Goal: Task Accomplishment & Management: Use online tool/utility

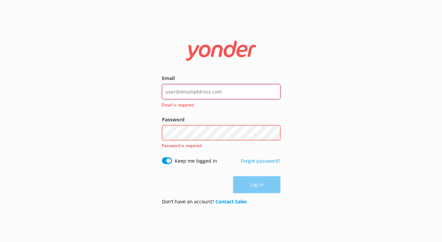
type input "[EMAIL_ADDRESS][DOMAIN_NAME]"
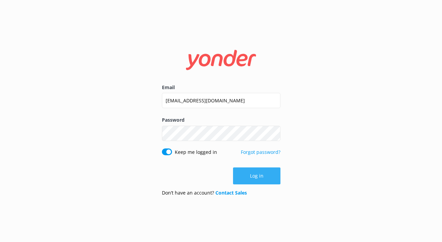
click at [263, 178] on button "Log in" at bounding box center [256, 175] width 47 height 17
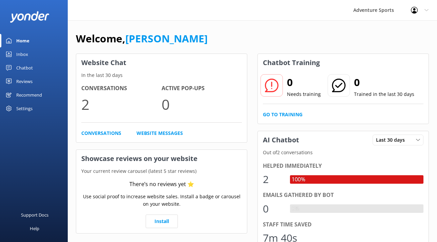
click at [19, 55] on div "Inbox" at bounding box center [22, 54] width 12 height 14
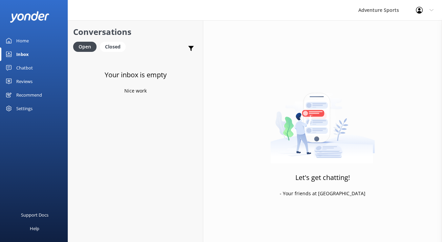
click at [22, 67] on div "Chatbot" at bounding box center [24, 68] width 17 height 14
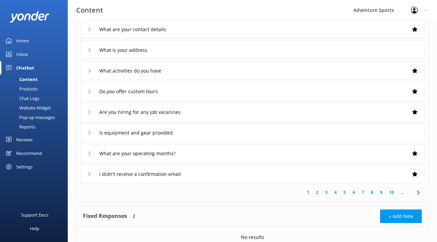
scroll to position [103, 0]
click at [88, 111] on icon at bounding box center [89, 111] width 4 height 4
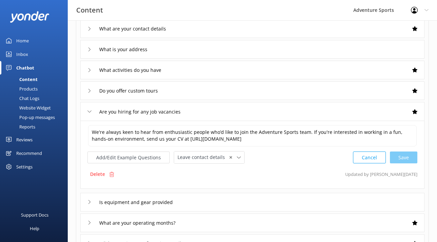
click at [88, 111] on icon at bounding box center [89, 111] width 4 height 4
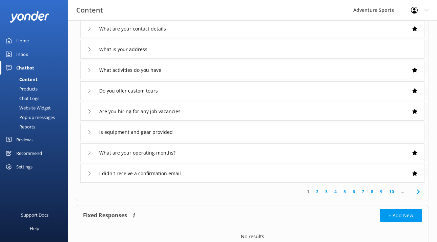
click at [90, 91] on icon at bounding box center [89, 91] width 4 height 4
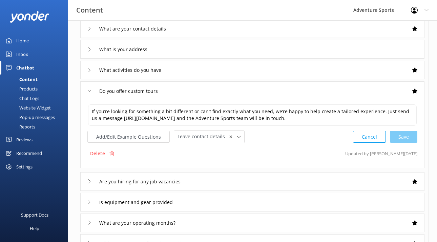
click at [90, 91] on use at bounding box center [90, 91] width 4 height 2
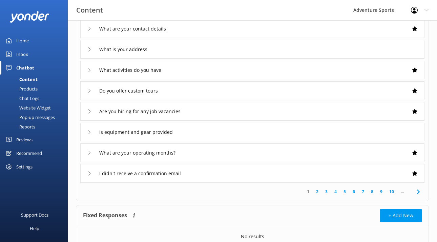
click at [90, 152] on use at bounding box center [89, 153] width 2 height 4
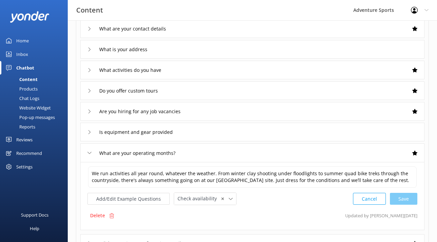
click at [90, 152] on icon at bounding box center [89, 153] width 4 height 4
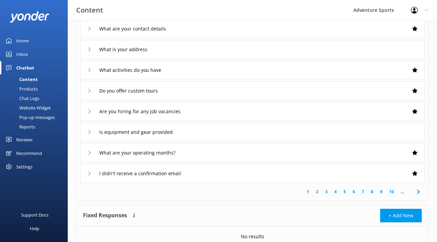
click at [89, 173] on icon at bounding box center [89, 173] width 4 height 4
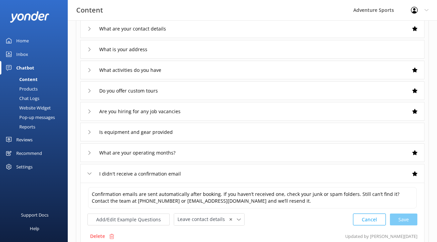
click at [89, 173] on icon at bounding box center [89, 173] width 4 height 4
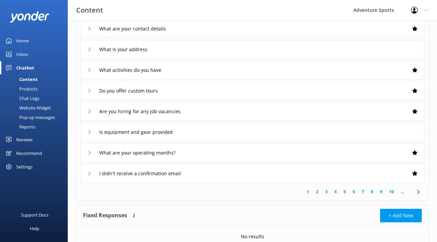
click at [90, 48] on icon at bounding box center [89, 49] width 4 height 4
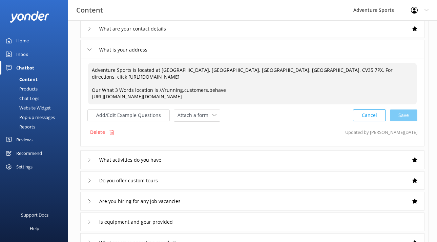
click at [91, 97] on textarea "Adventure Sports is located at [GEOGRAPHIC_DATA], [GEOGRAPHIC_DATA], [GEOGRAPHI…" at bounding box center [252, 83] width 329 height 41
type textarea "Adventure Sports is located at [GEOGRAPHIC_DATA], [GEOGRAPHIC_DATA], [GEOGRAPHI…"
click at [212, 114] on icon at bounding box center [214, 114] width 4 height 4
click at [258, 114] on div "Add/Edit Example Questions Attach a form Leave contact details Check availabili…" at bounding box center [252, 114] width 330 height 13
click at [367, 115] on button "Cancel" at bounding box center [369, 115] width 33 height 12
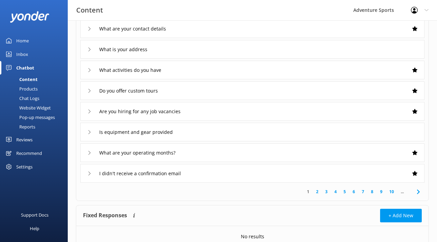
click at [21, 140] on div "Reviews" at bounding box center [24, 140] width 16 height 14
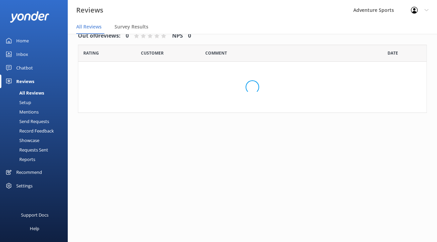
scroll to position [14, 0]
click at [29, 174] on div "Recommend" at bounding box center [29, 172] width 26 height 14
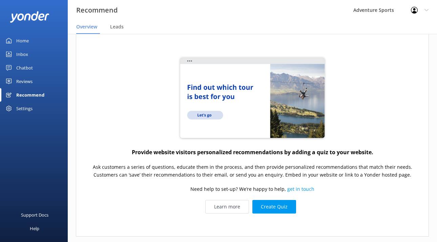
scroll to position [50, 0]
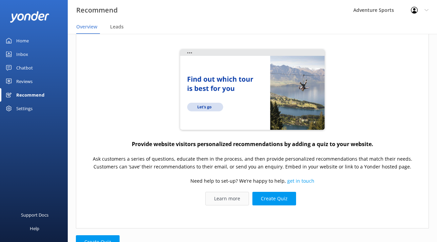
click at [229, 197] on link "Learn more" at bounding box center [227, 199] width 44 height 14
click at [272, 194] on button "Create Quiz" at bounding box center [274, 199] width 44 height 14
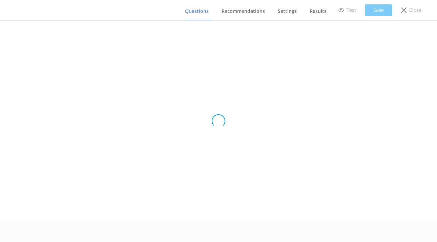
type input "Untitled Quiz"
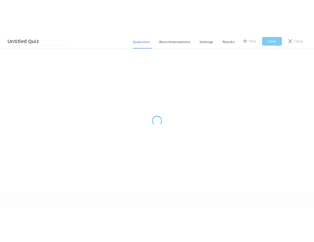
scroll to position [0, 0]
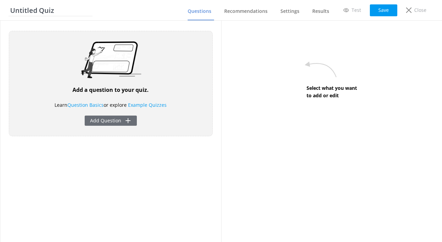
click at [117, 121] on button "Add Question" at bounding box center [111, 121] width 52 height 10
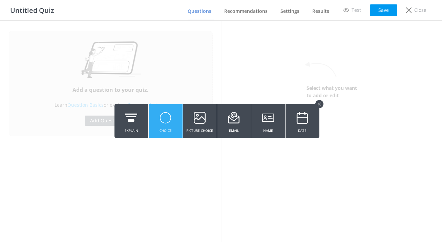
click at [164, 125] on icon at bounding box center [166, 117] width 12 height 19
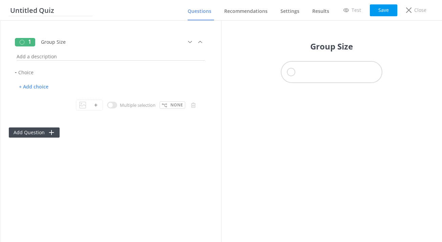
type input "Group Size"
click at [32, 59] on input "text" at bounding box center [111, 54] width 192 height 15
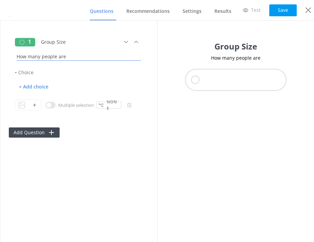
drag, startPoint x: 67, startPoint y: 55, endPoint x: 14, endPoint y: 56, distance: 53.5
click at [14, 56] on div "1 Group Size How many people are - + Add choice Multiple selection None" at bounding box center [79, 76] width 140 height 90
paste input "will be in your group?"
type input "How many people will be in your group?"
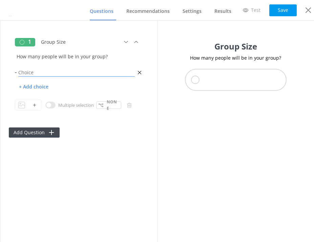
click at [26, 74] on input "text" at bounding box center [77, 72] width 120 height 12
type input "1"
type input "Just 1 person"
click at [34, 87] on p "+ Add choice" at bounding box center [34, 87] width 38 height 12
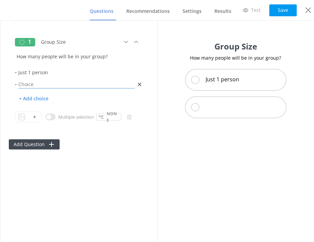
click at [27, 85] on input "text" at bounding box center [77, 84] width 120 height 12
type input "2 to 6 people"
click at [34, 99] on p "+ Add choice" at bounding box center [34, 99] width 38 height 12
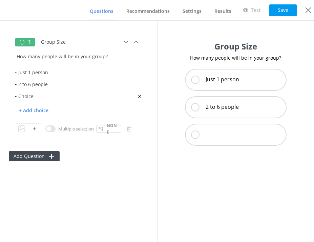
click at [30, 97] on input "text" at bounding box center [77, 96] width 120 height 12
type input "7 to 16 people"
click at [36, 111] on p "+ Add choice" at bounding box center [34, 111] width 38 height 12
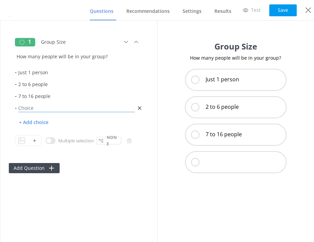
click at [25, 107] on input "text" at bounding box center [77, 108] width 120 height 12
drag, startPoint x: 50, startPoint y: 98, endPoint x: 18, endPoint y: 97, distance: 31.9
click at [18, 97] on input "7 to 16 people" at bounding box center [77, 96] width 120 height 12
drag, startPoint x: 31, startPoint y: 110, endPoint x: 19, endPoint y: 108, distance: 12.4
click at [19, 108] on input "17 to" at bounding box center [77, 108] width 120 height 12
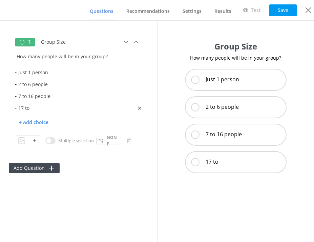
paste input "7 to 16 people"
click at [19, 108] on input "7 to 16 people" at bounding box center [77, 108] width 120 height 12
click at [35, 107] on input "17 to 16 people" at bounding box center [77, 108] width 120 height 12
type input "17 to 24 people"
click at [38, 120] on p "+ Add choice" at bounding box center [34, 123] width 38 height 12
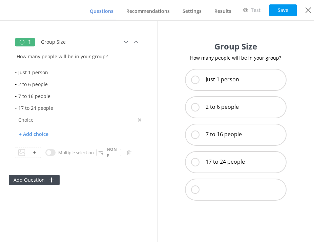
click at [34, 119] on input "text" at bounding box center [77, 120] width 120 height 12
paste input "7 to 16 people"
click at [20, 120] on input "7 to 16 people" at bounding box center [77, 120] width 120 height 12
type input "25 to 32 people"
click at [26, 131] on p "+ Add choice" at bounding box center [34, 134] width 38 height 12
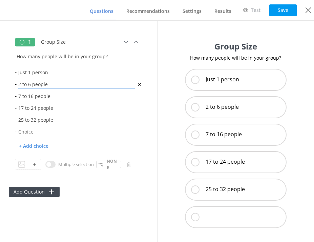
click at [48, 84] on input "2 to 6 people" at bounding box center [77, 84] width 120 height 12
type input "2 to 6"
click at [60, 97] on input "7 to 16 people" at bounding box center [77, 96] width 120 height 12
type input "7 to 16"
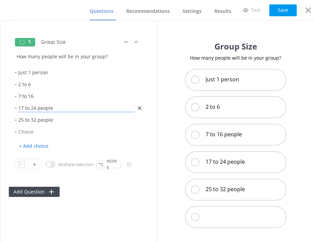
click at [55, 109] on input "17 to 24 people" at bounding box center [77, 108] width 120 height 12
type input "17 to 24"
click at [57, 123] on input "25 to 32 people" at bounding box center [77, 120] width 120 height 12
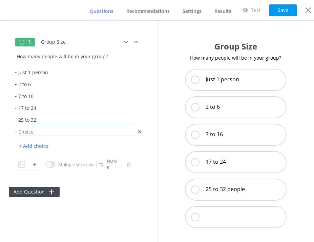
type input "25 to 32"
click at [30, 131] on input "text" at bounding box center [77, 132] width 120 height 12
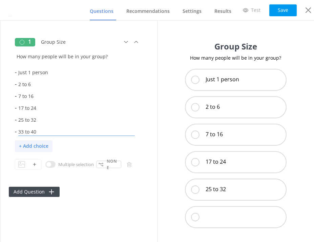
type input "33 to 40"
click at [31, 144] on p "+ Add choice" at bounding box center [34, 146] width 38 height 12
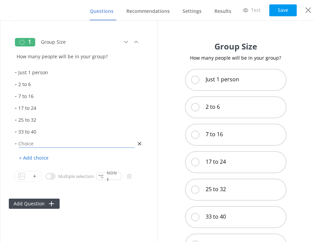
click at [29, 144] on input "text" at bounding box center [77, 144] width 120 height 12
type input "41 to 48"
click at [33, 155] on p "+ Add choice" at bounding box center [34, 158] width 38 height 12
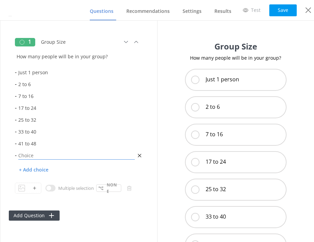
click at [31, 155] on input "text" at bounding box center [77, 155] width 120 height 12
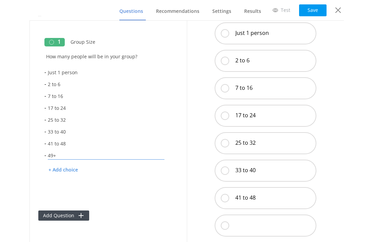
scroll to position [46, 0]
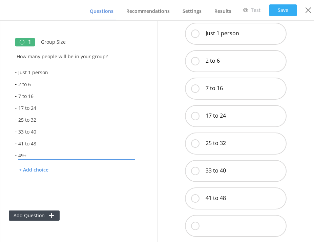
type input "49+"
click at [277, 13] on button "Save" at bounding box center [282, 10] width 27 height 12
click at [252, 9] on p "Test" at bounding box center [255, 9] width 9 height 7
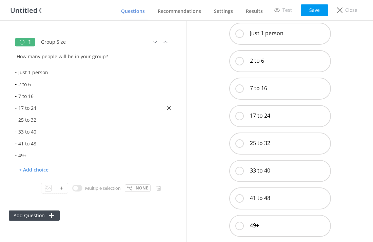
scroll to position [0, 0]
click at [35, 11] on input "Untitled Quiz" at bounding box center [26, 8] width 38 height 15
drag, startPoint x: 43, startPoint y: 11, endPoint x: 7, endPoint y: 13, distance: 35.9
click at [7, 13] on input "Untitled Quiz" at bounding box center [26, 8] width 38 height 15
type input "Group Size Quiz"
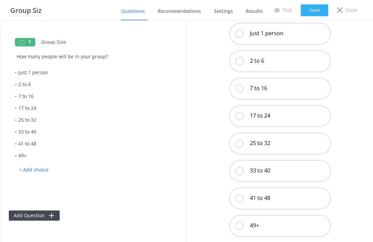
click at [309, 9] on button "Save" at bounding box center [313, 10] width 27 height 12
click at [39, 218] on button "Add Question" at bounding box center [34, 215] width 51 height 10
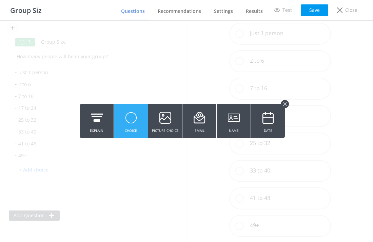
click at [132, 122] on use at bounding box center [130, 117] width 11 height 11
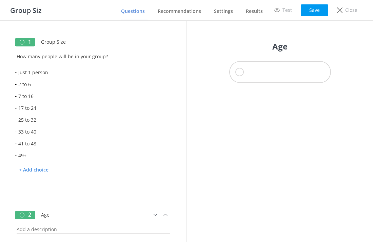
type input "Age"
click at [40, 230] on input "text" at bounding box center [93, 227] width 157 height 15
drag, startPoint x: 103, startPoint y: 228, endPoint x: 16, endPoint y: 227, distance: 87.4
click at [16, 227] on input "How old is the youngest participant?" at bounding box center [93, 227] width 157 height 15
click at [95, 229] on input "How old is the youngest participant?" at bounding box center [93, 227] width 157 height 15
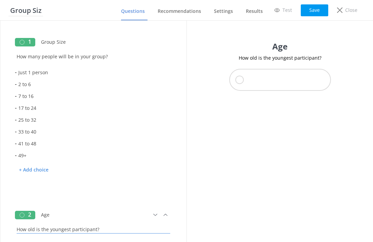
click at [105, 229] on input "How old is the youngest participant?" at bounding box center [93, 227] width 157 height 15
drag, startPoint x: 105, startPoint y: 229, endPoint x: 13, endPoint y: 231, distance: 91.8
paste input "What is the age of"
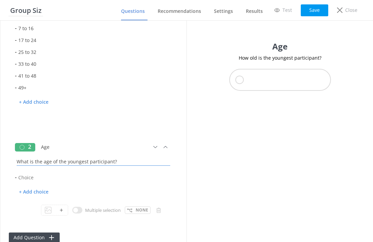
scroll to position [74, 0]
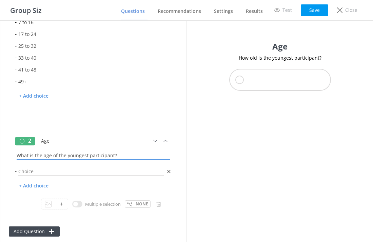
type input "What is the age of the youngest participant?"
click at [26, 173] on input "text" at bounding box center [91, 171] width 149 height 12
type input "Under [DEMOGRAPHIC_DATA]"
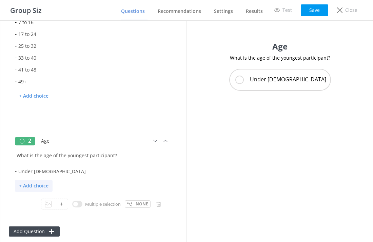
click at [36, 185] on p "+ Add choice" at bounding box center [34, 186] width 38 height 12
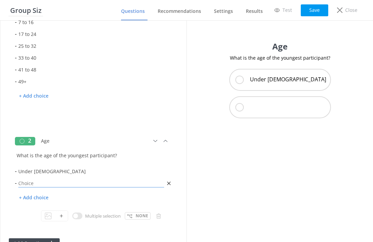
click at [29, 184] on input "text" at bounding box center [91, 183] width 149 height 12
type input "[DEMOGRAPHIC_DATA]"
click at [36, 200] on p "+ Add choice" at bounding box center [34, 198] width 38 height 12
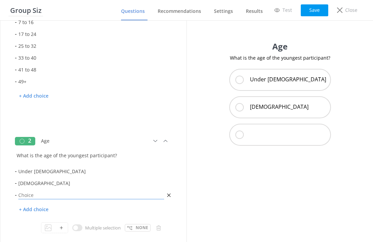
click at [25, 196] on input "text" at bounding box center [91, 195] width 149 height 12
click at [25, 196] on input "11 to" at bounding box center [91, 195] width 149 height 12
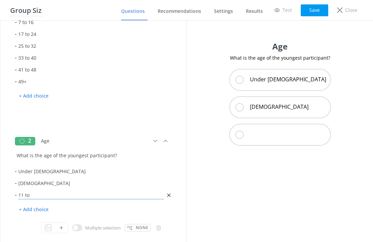
drag, startPoint x: 25, startPoint y: 196, endPoint x: 17, endPoint y: 195, distance: 8.2
click at [22, 197] on input "11 to" at bounding box center [91, 195] width 149 height 12
type input "11 to"
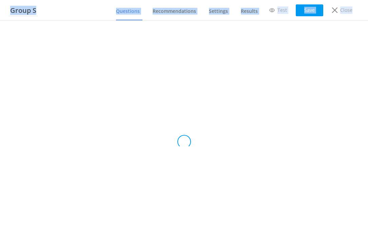
drag, startPoint x: 13, startPoint y: 198, endPoint x: -44, endPoint y: 231, distance: 66.4
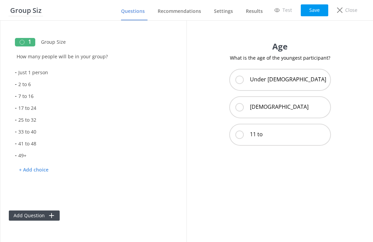
click at [276, 178] on div "Age What is the age of the youngest participant? Under [DEMOGRAPHIC_DATA] [DEMO…" at bounding box center [280, 131] width 163 height 221
click at [309, 15] on button "Save" at bounding box center [313, 10] width 27 height 12
click at [274, 134] on div "11 to" at bounding box center [280, 135] width 102 height 22
click at [155, 41] on icon at bounding box center [154, 41] width 7 height 7
click at [157, 44] on icon at bounding box center [154, 41] width 7 height 7
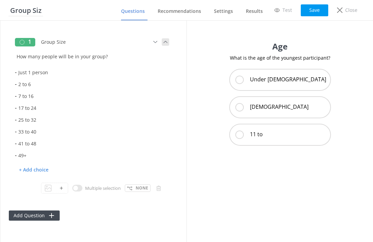
click at [164, 43] on icon at bounding box center [165, 41] width 7 height 7
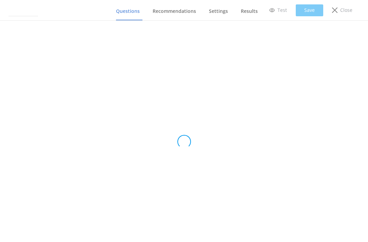
type input "Group Size Quiz"
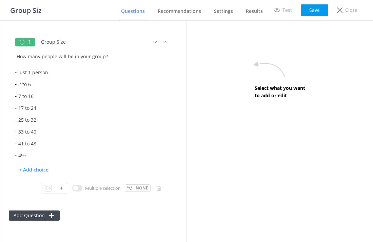
click at [27, 43] on div "1" at bounding box center [25, 42] width 20 height 8
click at [52, 42] on input "Group Size" at bounding box center [83, 40] width 88 height 15
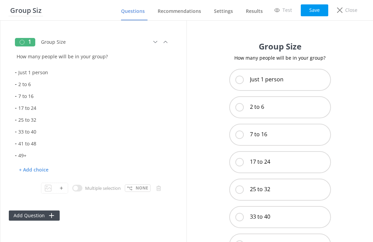
click at [32, 44] on div "1" at bounding box center [25, 42] width 20 height 8
click at [29, 214] on button "Add Question" at bounding box center [34, 215] width 51 height 10
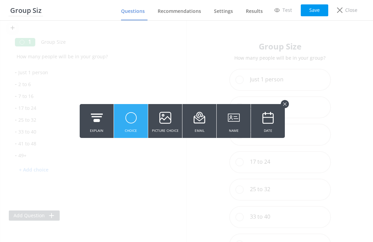
click at [138, 120] on button "Choice" at bounding box center [131, 121] width 34 height 34
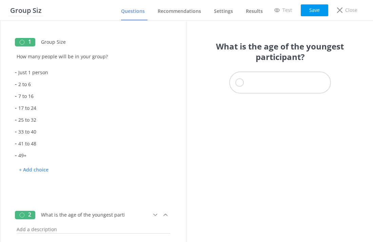
type input "What is the age of the youngest participant?"
click at [50, 231] on input "text" at bounding box center [93, 227] width 157 height 15
paste input "What is the age of the youngest participant?"
type input "What is the age of the youngest participant?"
drag, startPoint x: 41, startPoint y: 214, endPoint x: 125, endPoint y: 213, distance: 84.0
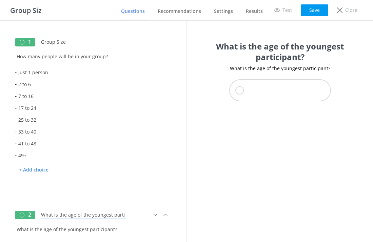
click at [125, 213] on div "What is the age of the youngest participant?" at bounding box center [95, 214] width 112 height 19
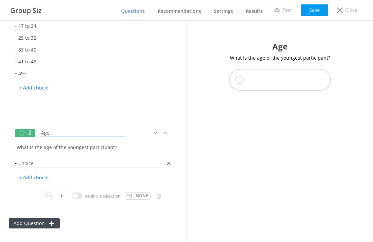
scroll to position [82, 0]
type input "Age"
click at [27, 161] on input "text" at bounding box center [91, 163] width 149 height 12
type input "Under 8 years ld"
click at [33, 177] on p "+ Add choice" at bounding box center [34, 178] width 38 height 12
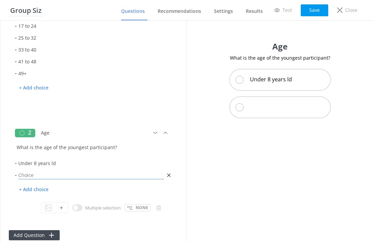
click at [33, 177] on input "text" at bounding box center [91, 175] width 149 height 12
type input "8 to 10 years"
click at [33, 189] on p "+ Add choice" at bounding box center [34, 190] width 38 height 12
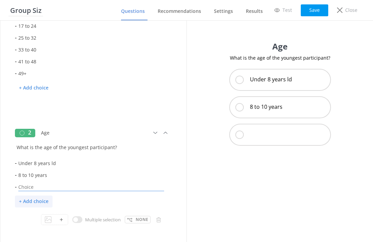
click at [33, 189] on input "text" at bounding box center [91, 187] width 149 height 12
click at [31, 186] on input "11- 14 years" at bounding box center [91, 187] width 149 height 12
click at [36, 201] on p "+ Add choice" at bounding box center [34, 201] width 38 height 12
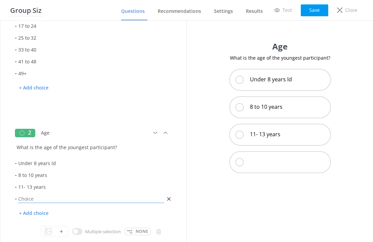
click at [27, 199] on input "text" at bounding box center [91, 199] width 149 height 12
click at [26, 186] on input "11- 13 years" at bounding box center [91, 187] width 149 height 12
type input "11 to 13 years"
click at [27, 198] on input "text" at bounding box center [91, 199] width 149 height 12
type input "14 to 15 years"
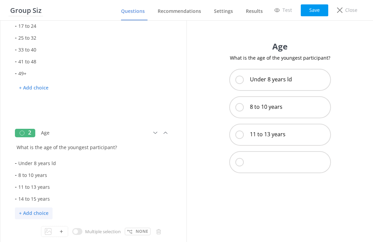
click at [40, 213] on p "+ Add choice" at bounding box center [34, 213] width 38 height 12
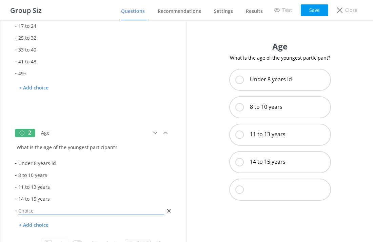
click at [26, 210] on input "text" at bounding box center [91, 211] width 149 height 12
type input "16 years +"
click at [319, 13] on button "Save" at bounding box center [313, 10] width 27 height 12
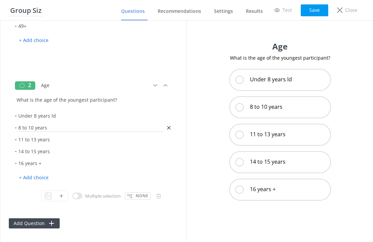
scroll to position [129, 0]
click at [36, 223] on button "Add Question" at bounding box center [34, 223] width 51 height 10
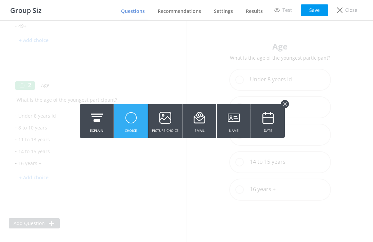
click at [134, 120] on icon at bounding box center [131, 117] width 12 height 19
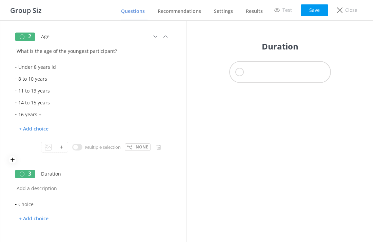
scroll to position [182, 0]
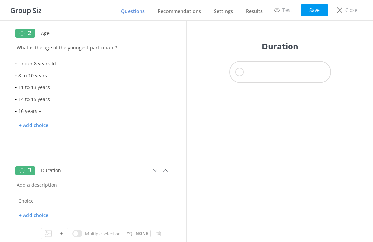
type input "Duration"
click at [32, 185] on input "text" at bounding box center [93, 182] width 157 height 15
drag, startPoint x: 61, startPoint y: 241, endPoint x: 16, endPoint y: 184, distance: 72.8
click at [16, 184] on input "How" at bounding box center [93, 182] width 157 height 15
paste input "What duration would you like for the activity?"
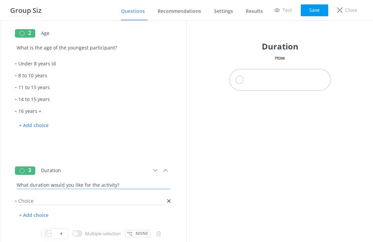
type input "What duration would you like for the activity?"
click at [75, 200] on input "text" at bounding box center [91, 201] width 149 height 12
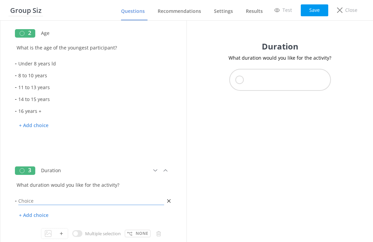
type input "O"
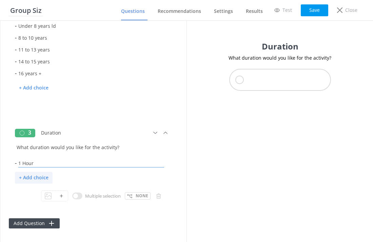
scroll to position [219, 0]
type input "1 Hour"
click at [38, 176] on p "+ Add choice" at bounding box center [34, 178] width 38 height 12
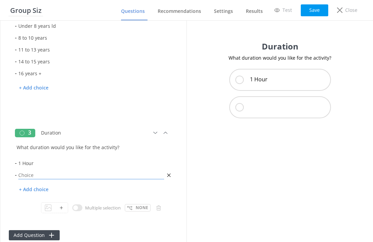
click at [28, 175] on input "text" at bounding box center [91, 175] width 149 height 12
type input "2 to 3 hours"
click at [28, 189] on p "+ Add choice" at bounding box center [34, 190] width 38 height 12
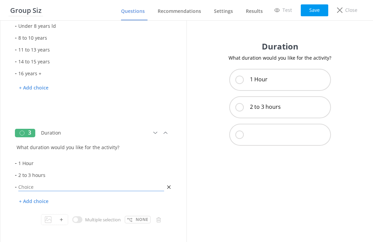
click at [28, 188] on input "text" at bounding box center [91, 187] width 149 height 12
click at [30, 187] on input "Half Day" at bounding box center [91, 187] width 149 height 12
type input "Half-day"
click at [32, 200] on p "+ Add choice" at bounding box center [34, 201] width 38 height 12
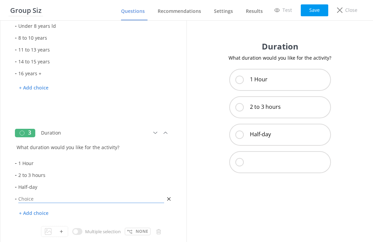
click at [27, 200] on input "text" at bounding box center [91, 199] width 149 height 12
type input "Full-day"
click at [113, 211] on div "- 1 Hour - 2 to 3 hours - Half-day - Full-day + Add choice" at bounding box center [93, 191] width 157 height 69
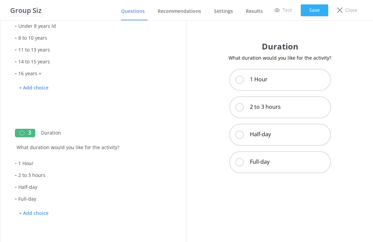
click at [322, 5] on button "Save" at bounding box center [313, 10] width 27 height 12
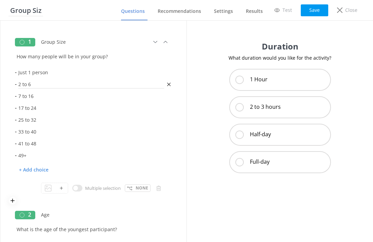
scroll to position [0, 0]
click at [79, 44] on input "Group Size" at bounding box center [83, 40] width 88 height 15
click at [136, 189] on p "None" at bounding box center [142, 188] width 13 height 6
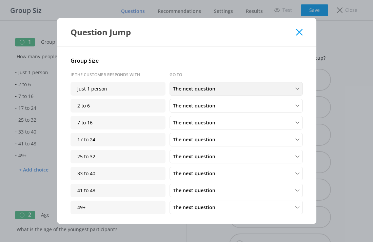
click at [185, 92] on span "The next question" at bounding box center [196, 88] width 46 height 7
click at [179, 116] on div "Age" at bounding box center [176, 118] width 7 height 7
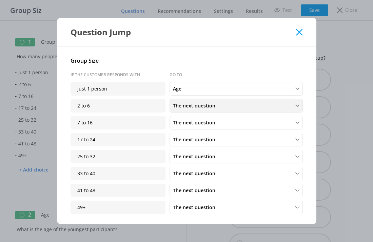
click at [199, 109] on span "The next question" at bounding box center [196, 105] width 46 height 7
click at [192, 65] on link "Age" at bounding box center [236, 65] width 132 height 14
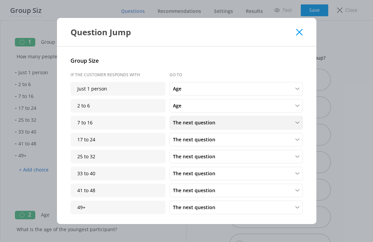
click at [188, 123] on span "The next question" at bounding box center [196, 122] width 46 height 7
click at [189, 79] on link "Age" at bounding box center [236, 82] width 132 height 14
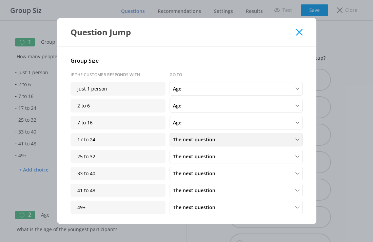
click at [182, 139] on span "The next question" at bounding box center [196, 139] width 46 height 7
click at [179, 97] on div "Age" at bounding box center [176, 98] width 7 height 7
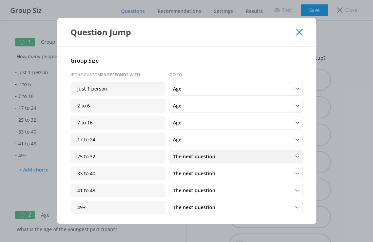
click at [188, 157] on span "The next question" at bounding box center [196, 156] width 46 height 7
click at [185, 115] on link "Age" at bounding box center [236, 115] width 132 height 14
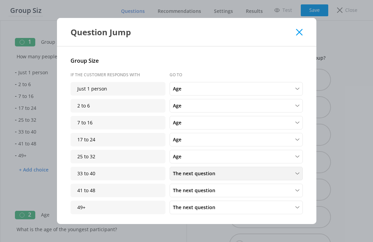
click at [180, 175] on span "The next question" at bounding box center [196, 173] width 46 height 7
click at [181, 130] on link "Age" at bounding box center [236, 132] width 132 height 14
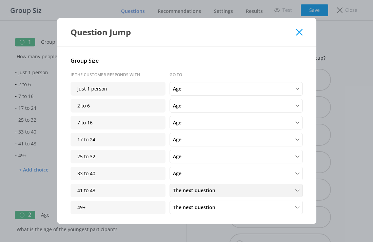
click at [183, 190] on span "The next question" at bounding box center [196, 190] width 46 height 7
click at [180, 146] on div "Age" at bounding box center [176, 149] width 7 height 7
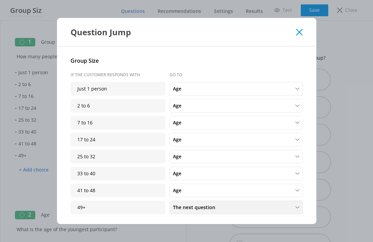
click at [182, 206] on span "The next question" at bounding box center [196, 207] width 46 height 7
click at [181, 165] on link "Age" at bounding box center [236, 166] width 132 height 14
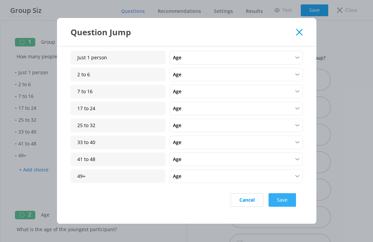
scroll to position [31, 0]
click at [271, 194] on button "Save" at bounding box center [281, 200] width 27 height 14
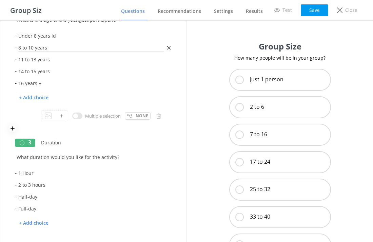
scroll to position [211, 0]
